Goal: Information Seeking & Learning: Learn about a topic

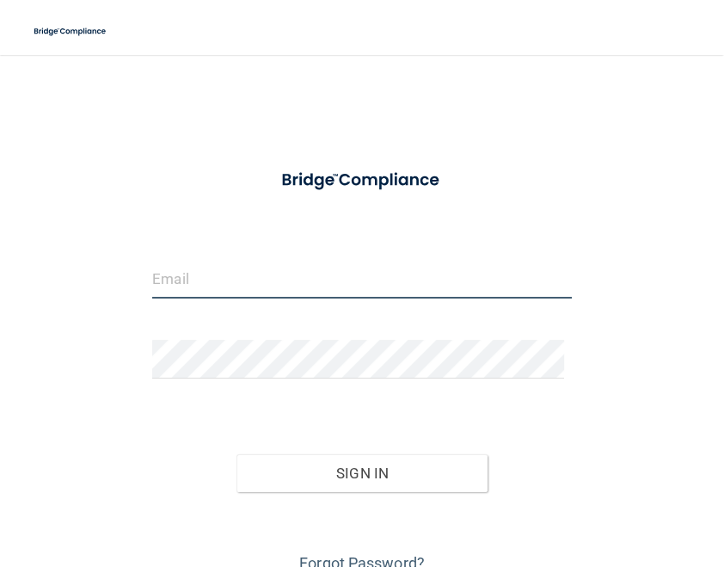
click at [223, 278] on input "email" at bounding box center [362, 279] width 420 height 39
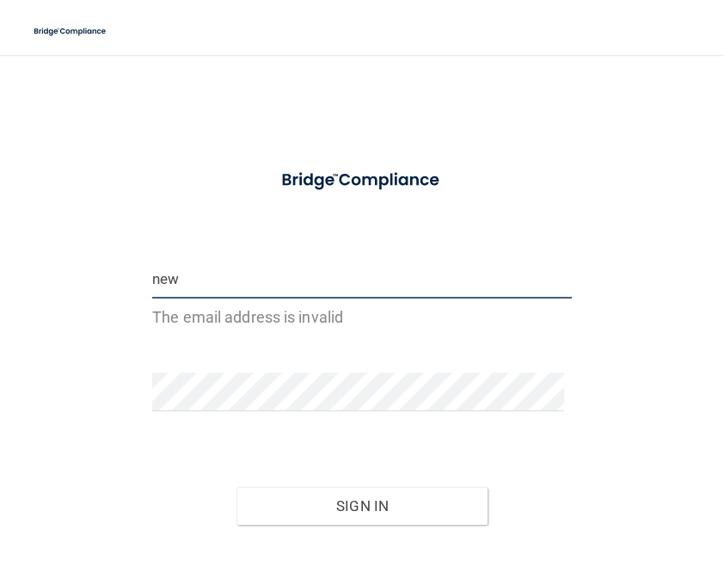
type input "[EMAIL_ADDRESS][DOMAIN_NAME]"
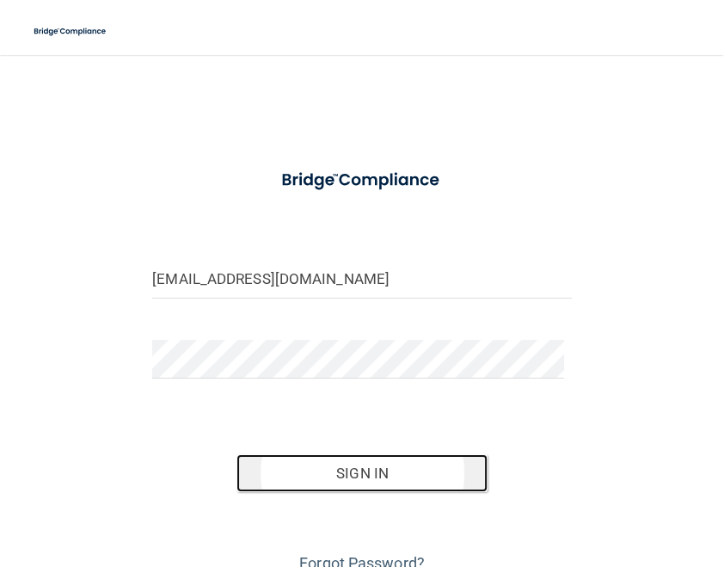
click at [357, 483] on button "Sign In" at bounding box center [363, 473] width 252 height 38
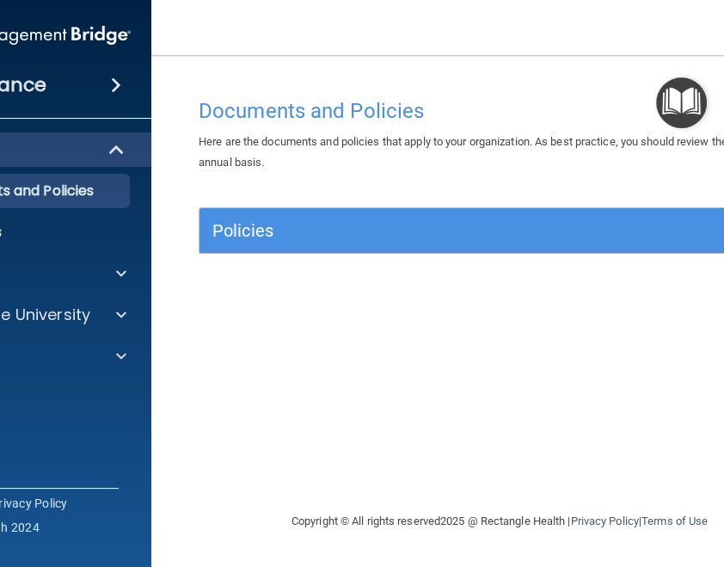
click at [443, 390] on div "Documents and Policies Here are the documents and policies that apply to your o…" at bounding box center [500, 300] width 628 height 422
click at [76, 317] on p "OfficeSafe University" at bounding box center [9, 315] width 163 height 21
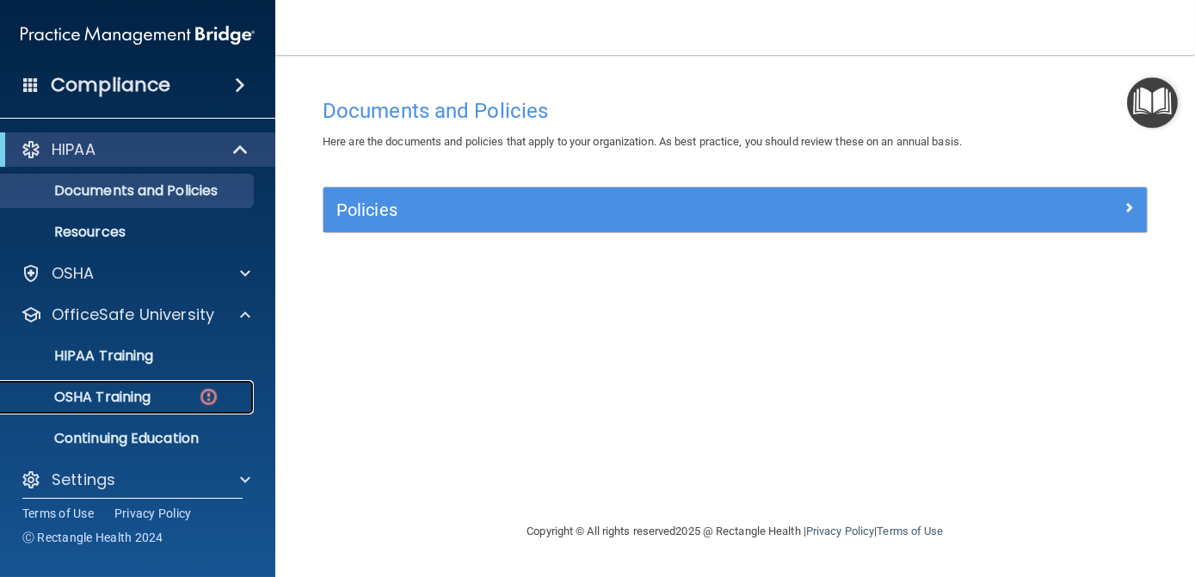
click at [122, 411] on link "OSHA Training" at bounding box center [118, 397] width 271 height 34
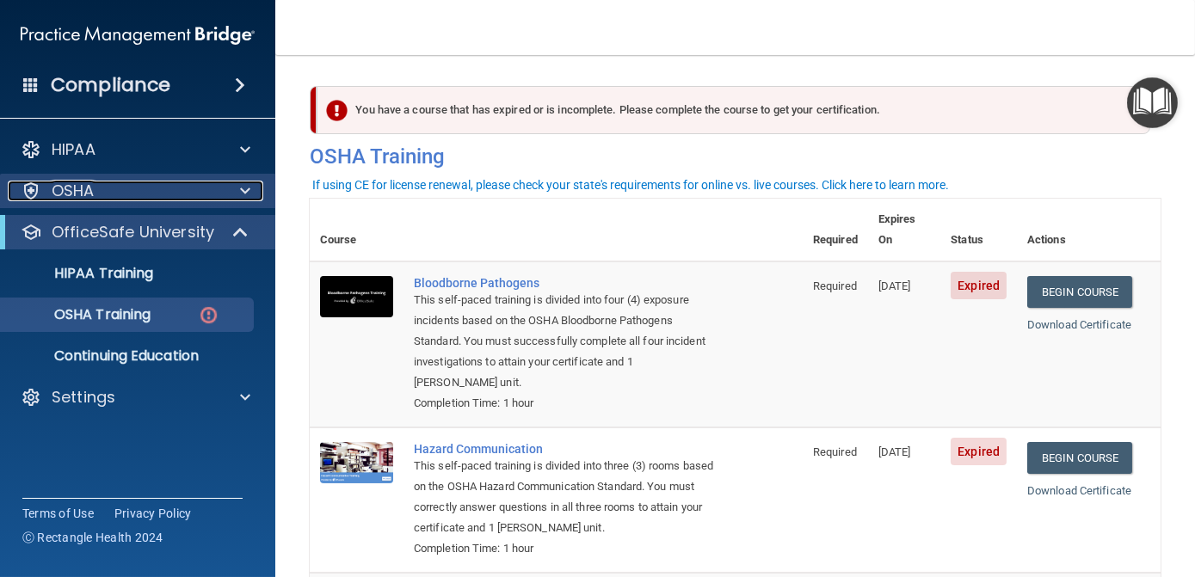
click at [69, 197] on p "OSHA" at bounding box center [73, 191] width 43 height 21
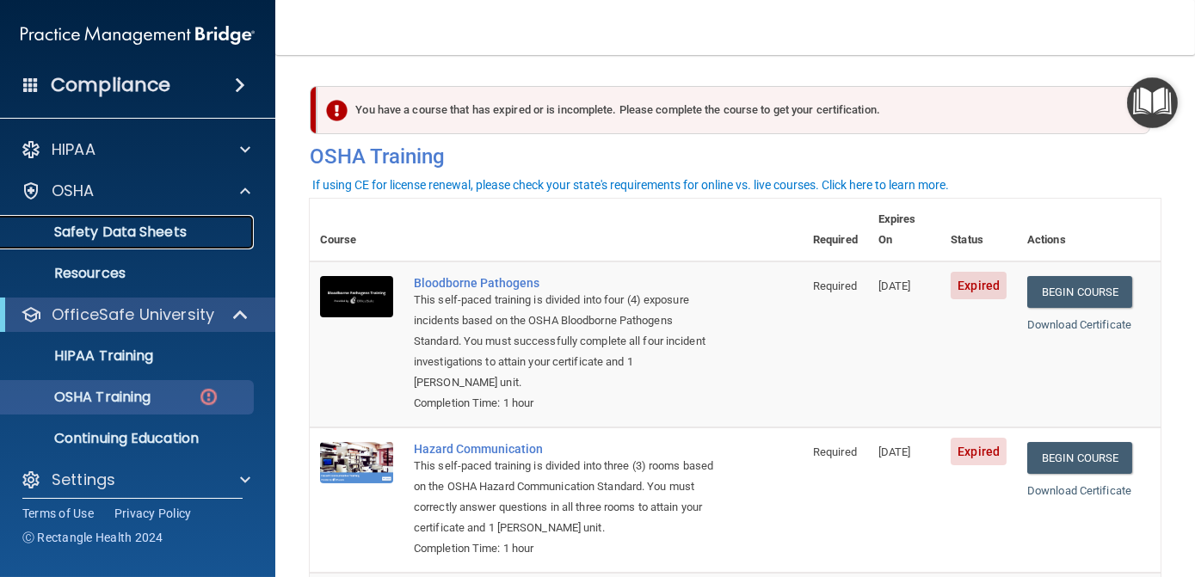
click at [77, 229] on p "Safety Data Sheets" at bounding box center [128, 232] width 235 height 17
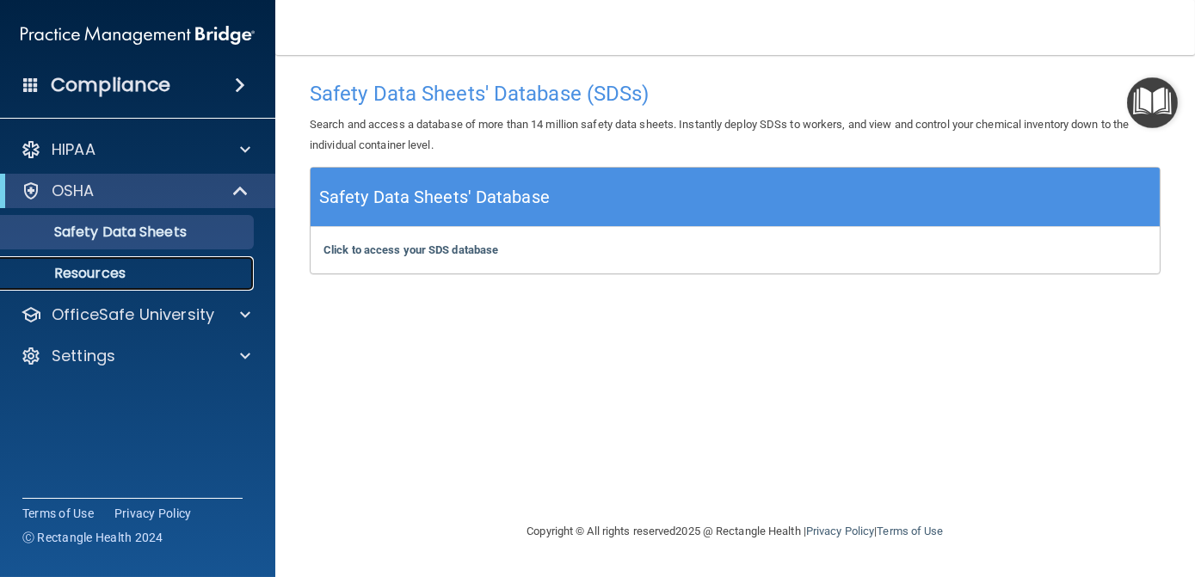
click at [69, 286] on link "Resources" at bounding box center [118, 273] width 271 height 34
